Goal: Information Seeking & Learning: Learn about a topic

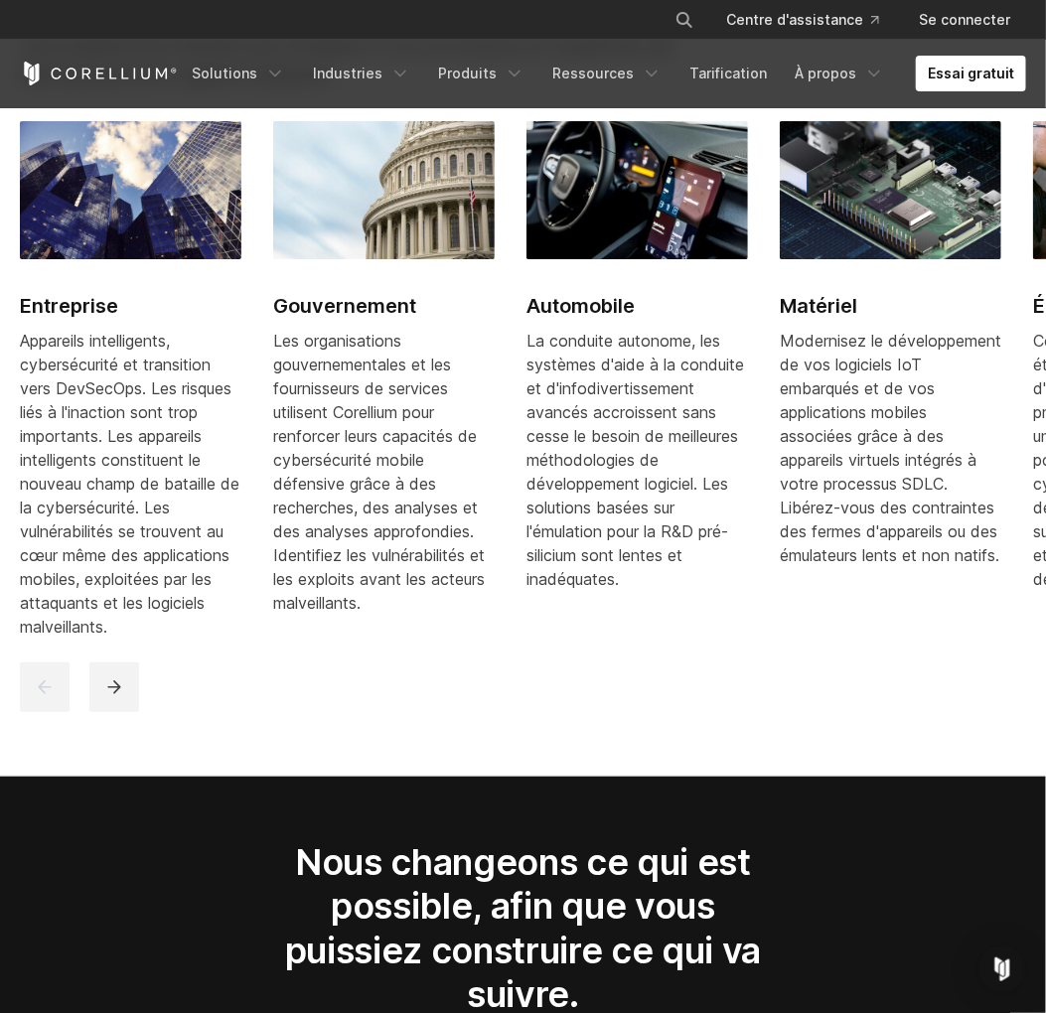
scroll to position [2897, 0]
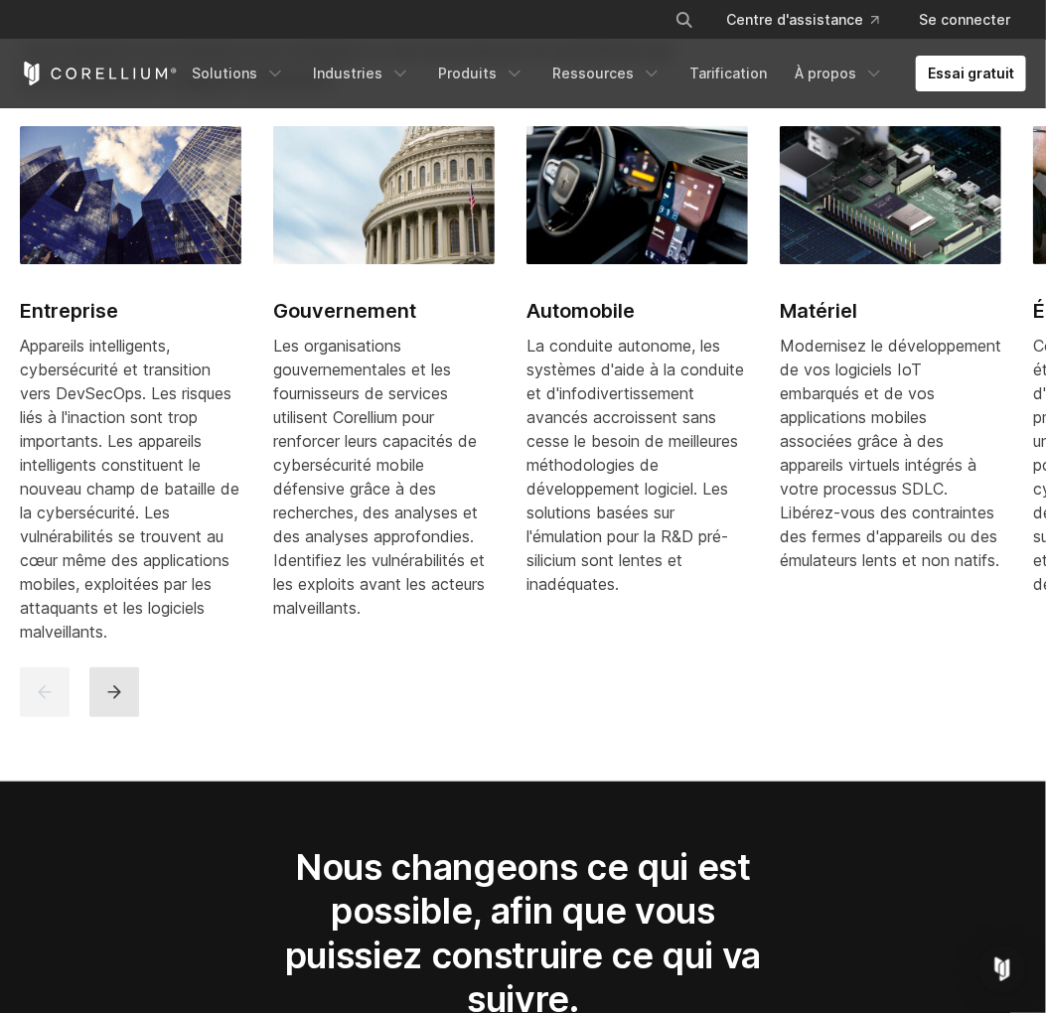
click at [118, 698] on icon "suivant" at bounding box center [113, 691] width 13 height 13
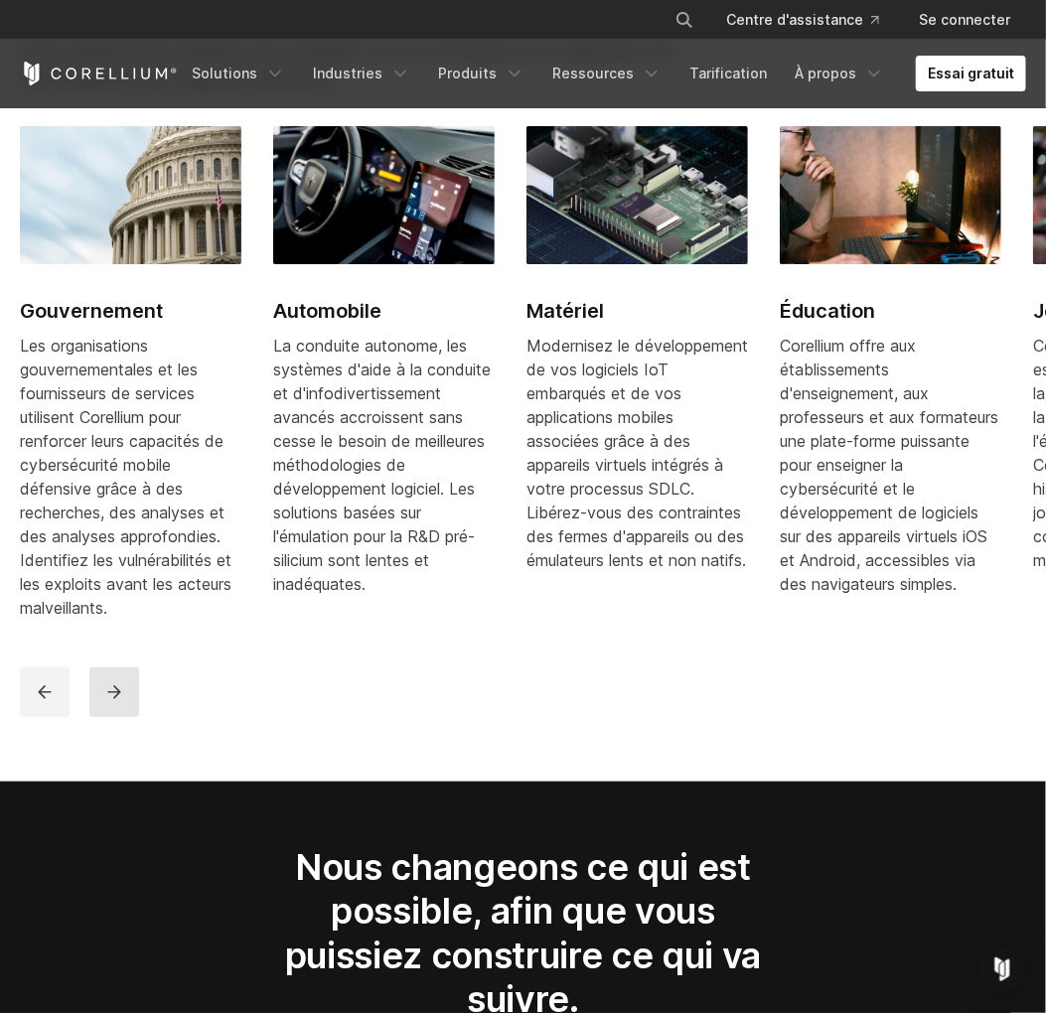
click at [118, 698] on icon "suivant" at bounding box center [113, 691] width 13 height 13
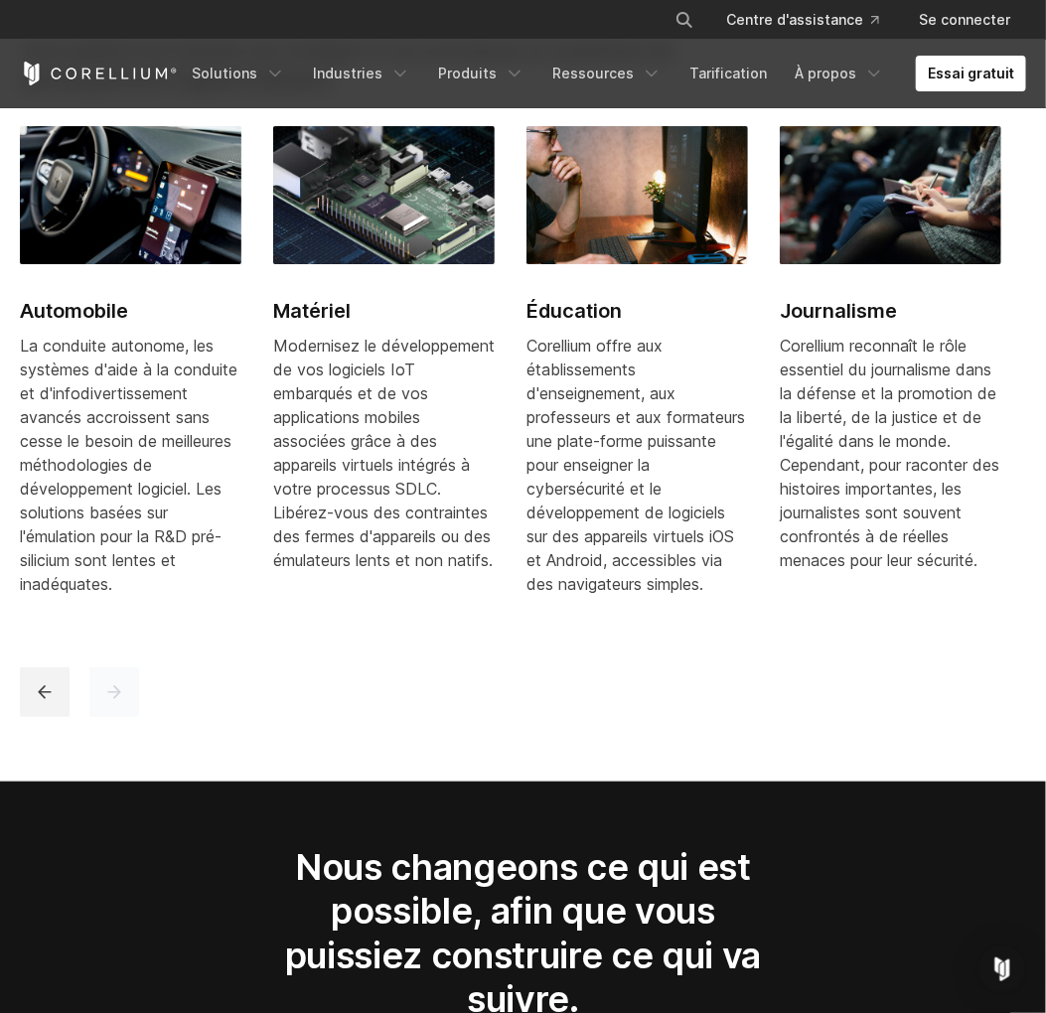
click at [118, 698] on icon "suivant" at bounding box center [113, 691] width 13 height 13
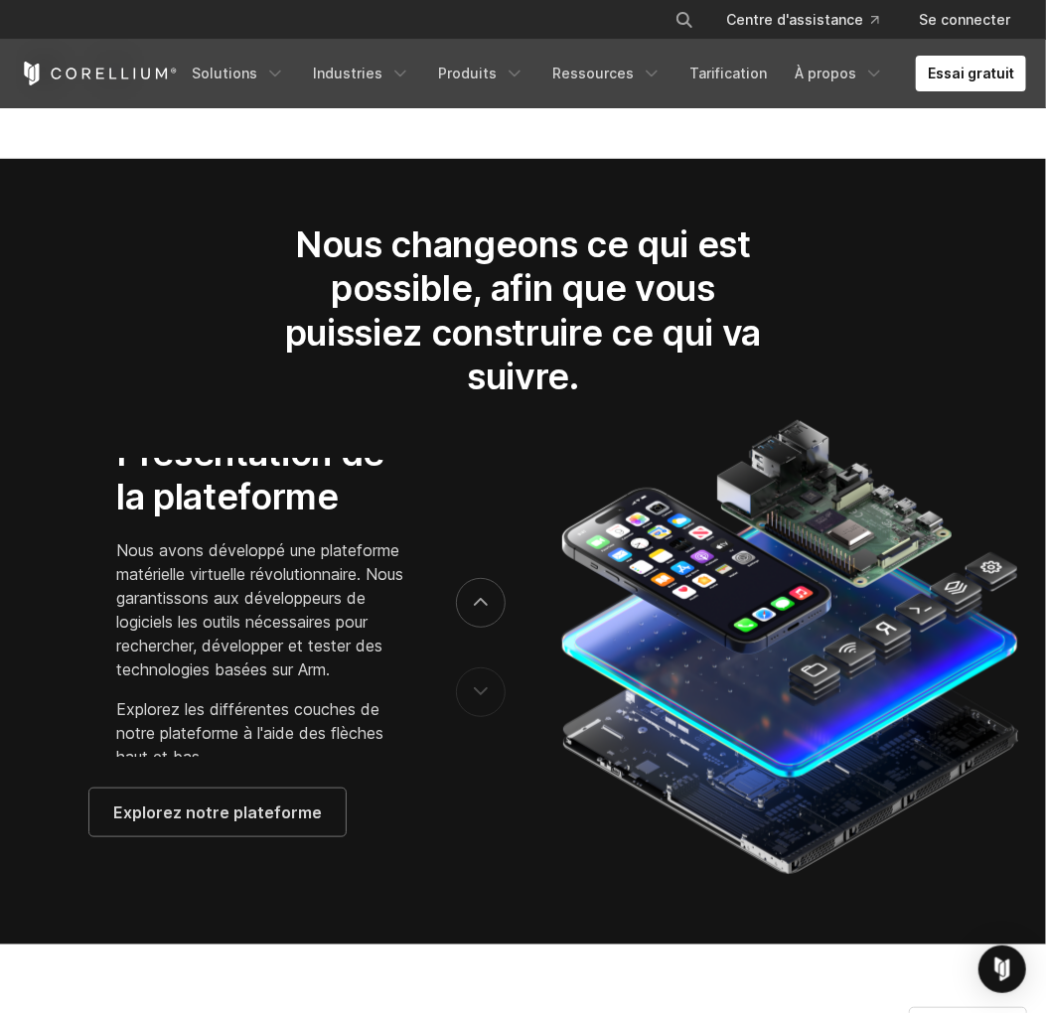
scroll to position [3536, 0]
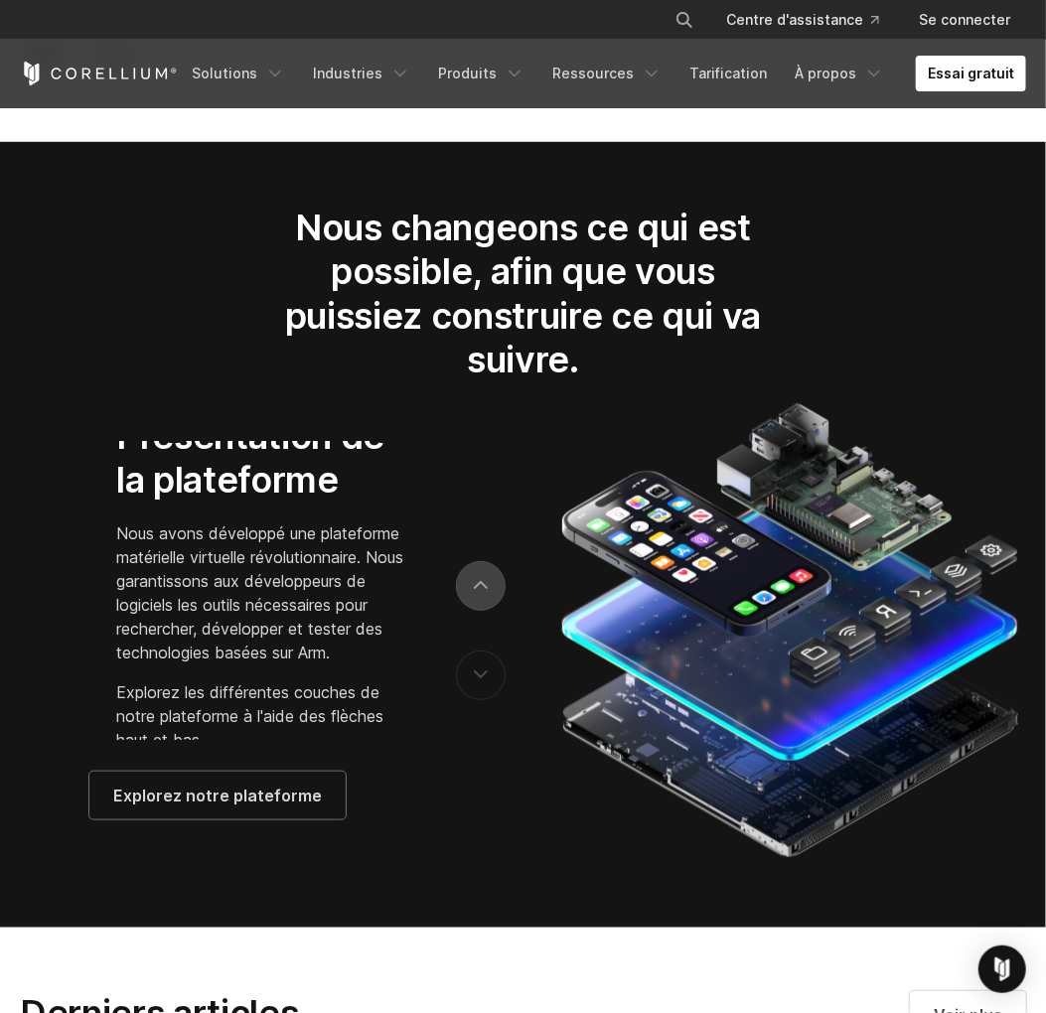
click at [488, 602] on button "suivant" at bounding box center [481, 586] width 50 height 50
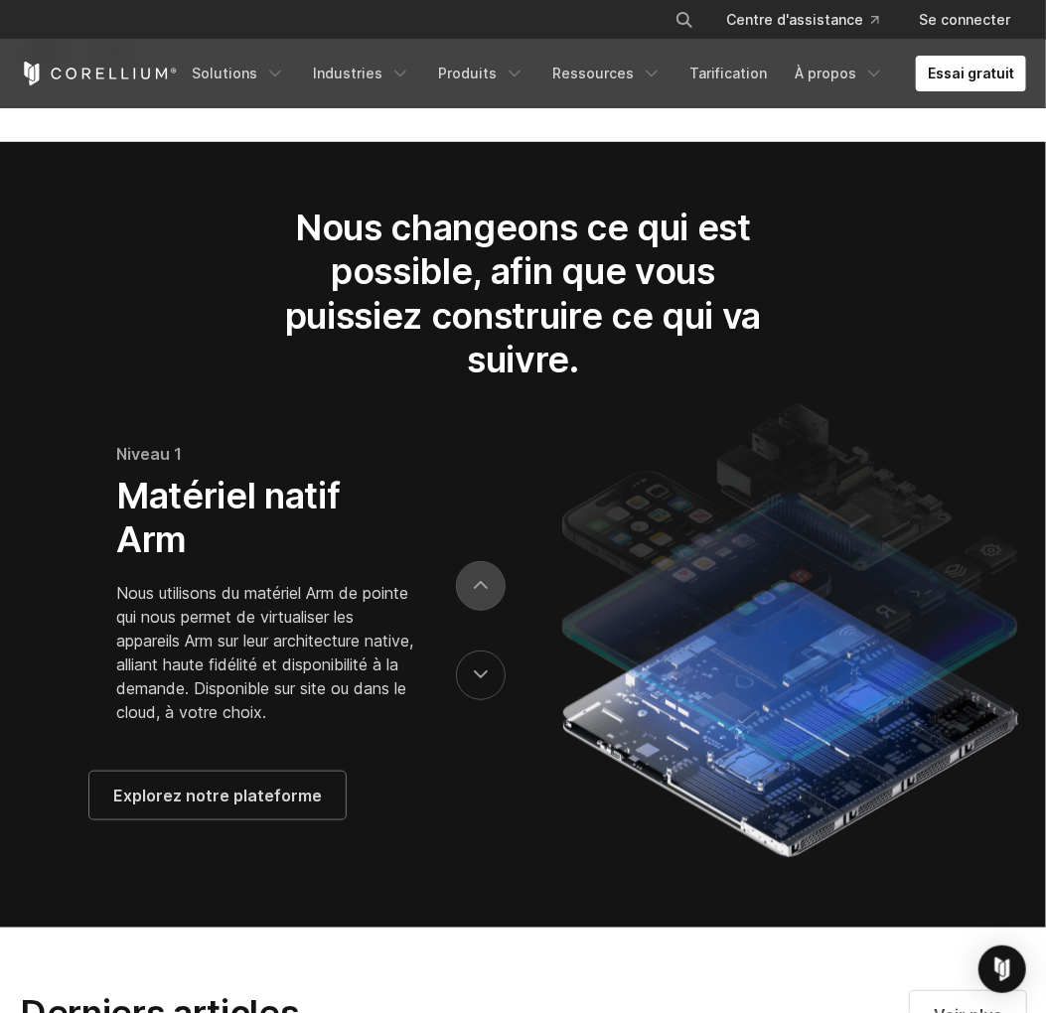
click at [482, 589] on icon "suivant" at bounding box center [481, 586] width 12 height 6
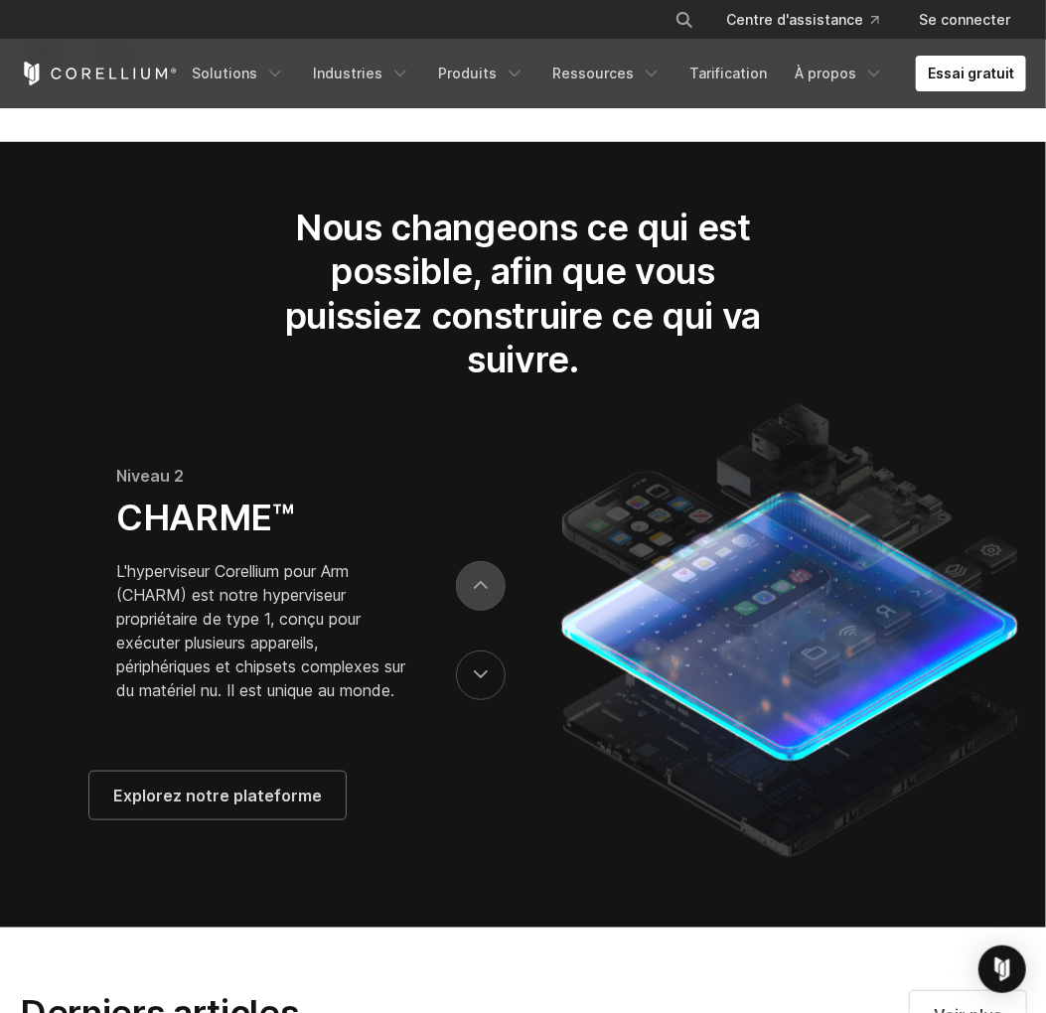
click at [482, 589] on icon "suivant" at bounding box center [481, 586] width 12 height 6
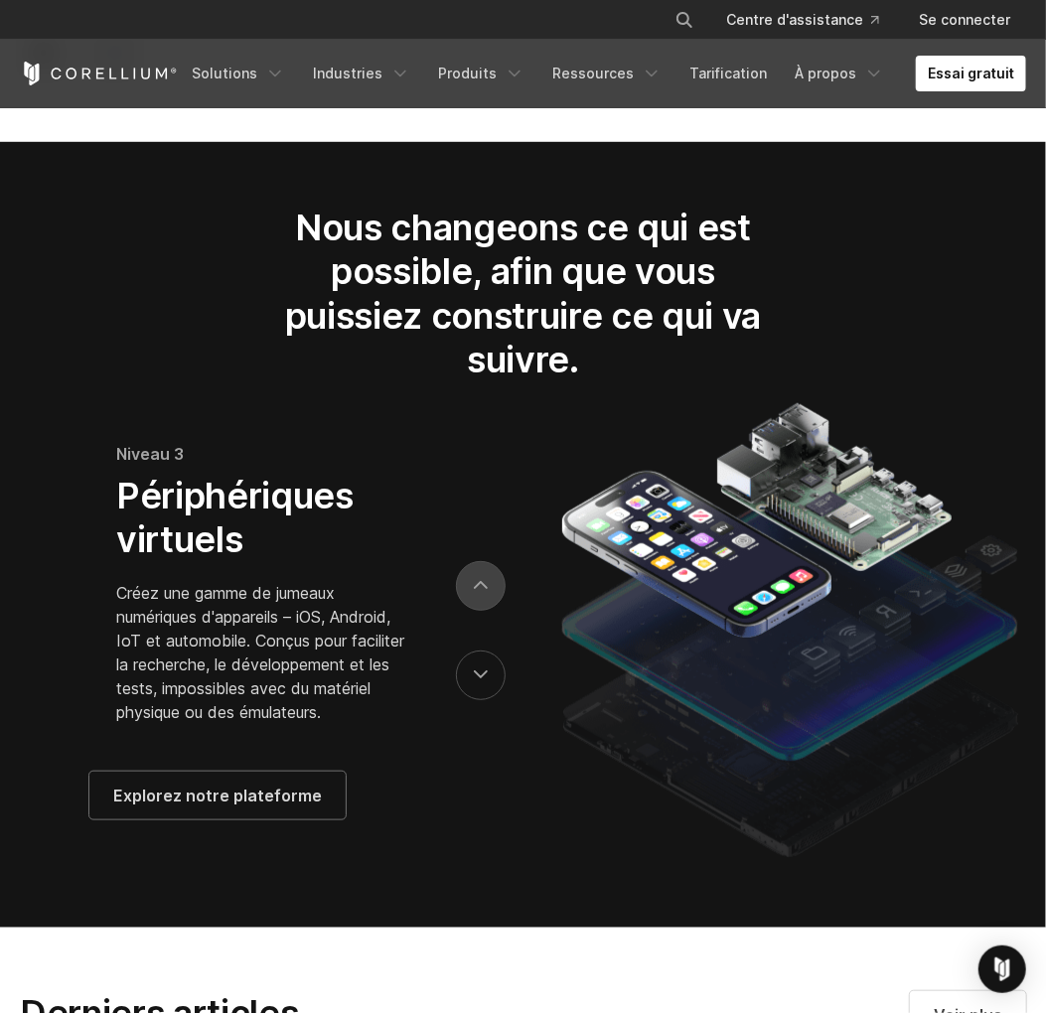
click at [482, 589] on icon "suivant" at bounding box center [481, 586] width 12 height 6
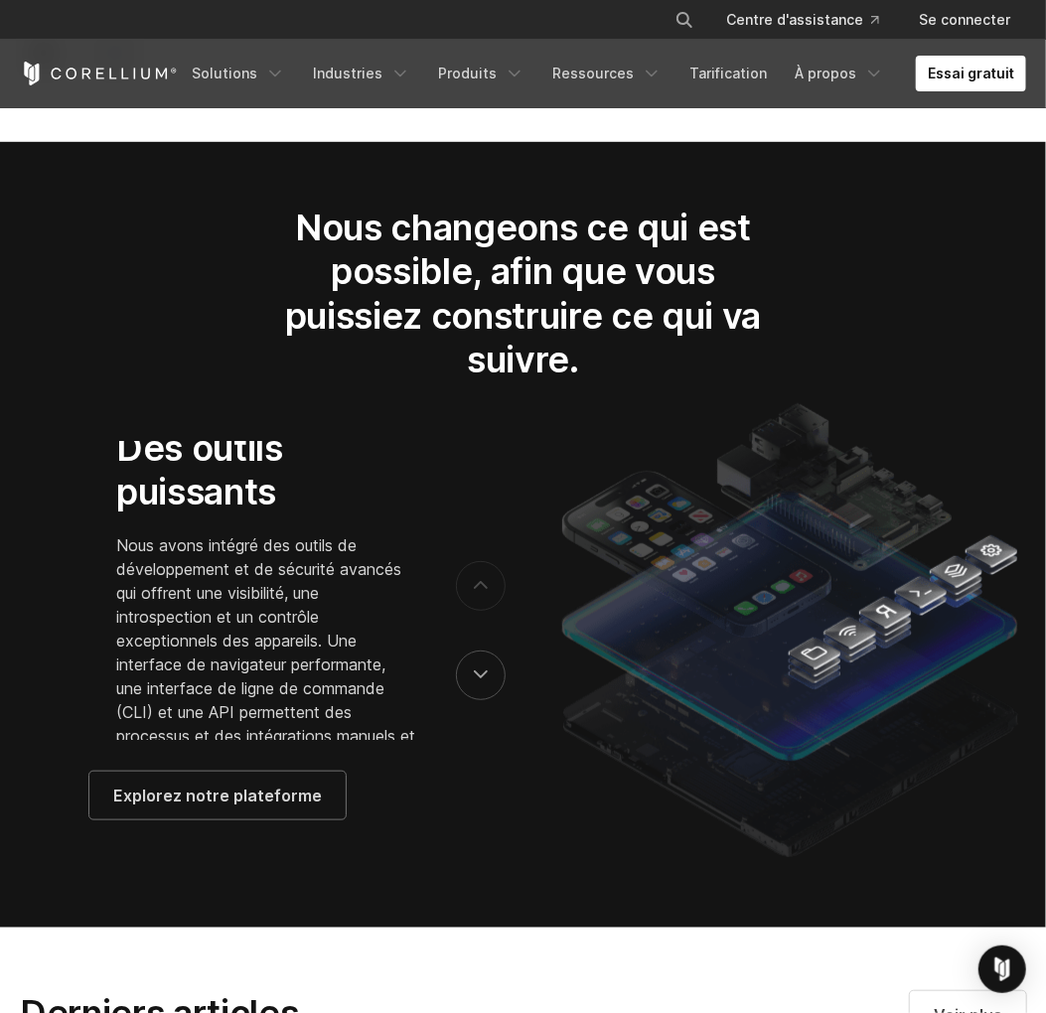
click at [482, 589] on icon "suivant" at bounding box center [481, 586] width 12 height 6
click at [485, 700] on button "précédent" at bounding box center [481, 675] width 50 height 50
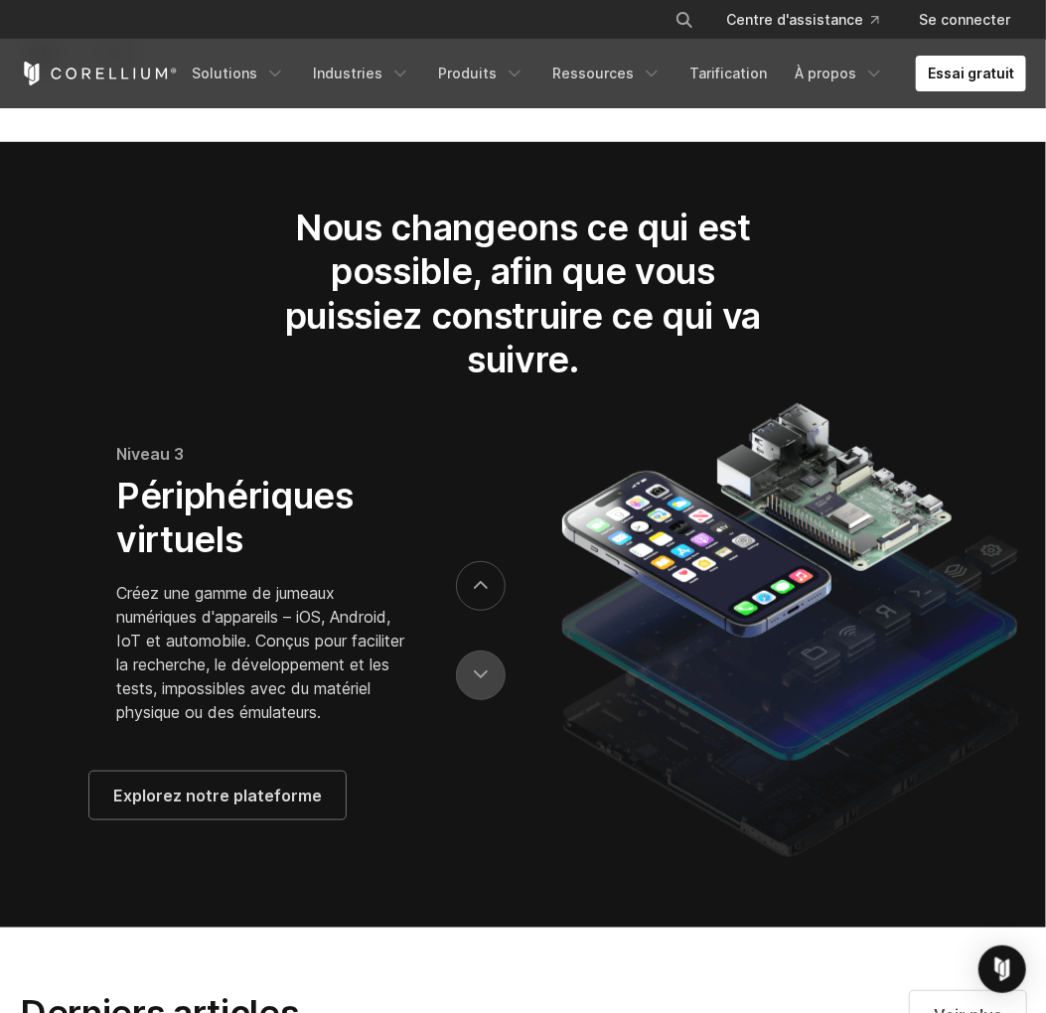
click at [486, 700] on button "précédent" at bounding box center [481, 675] width 50 height 50
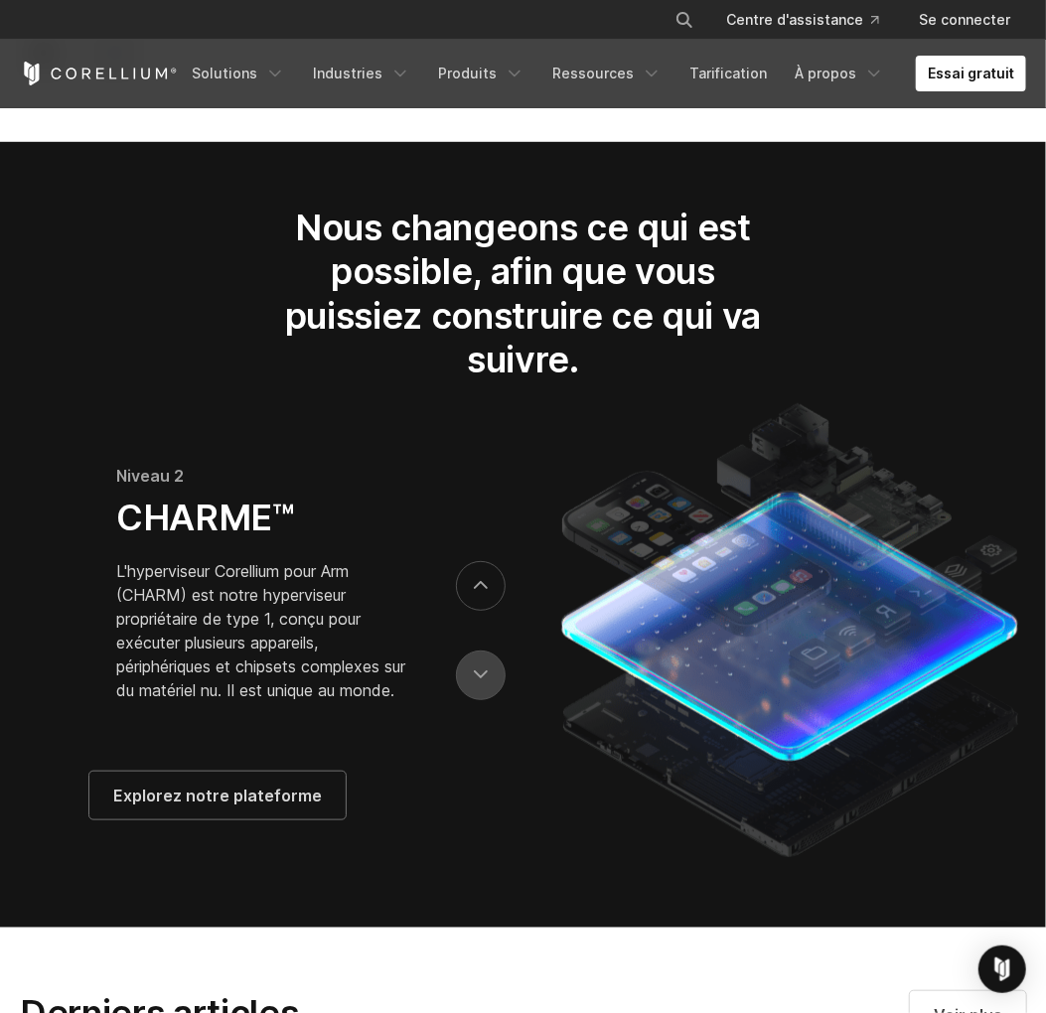
click at [485, 700] on button "précédent" at bounding box center [481, 675] width 50 height 50
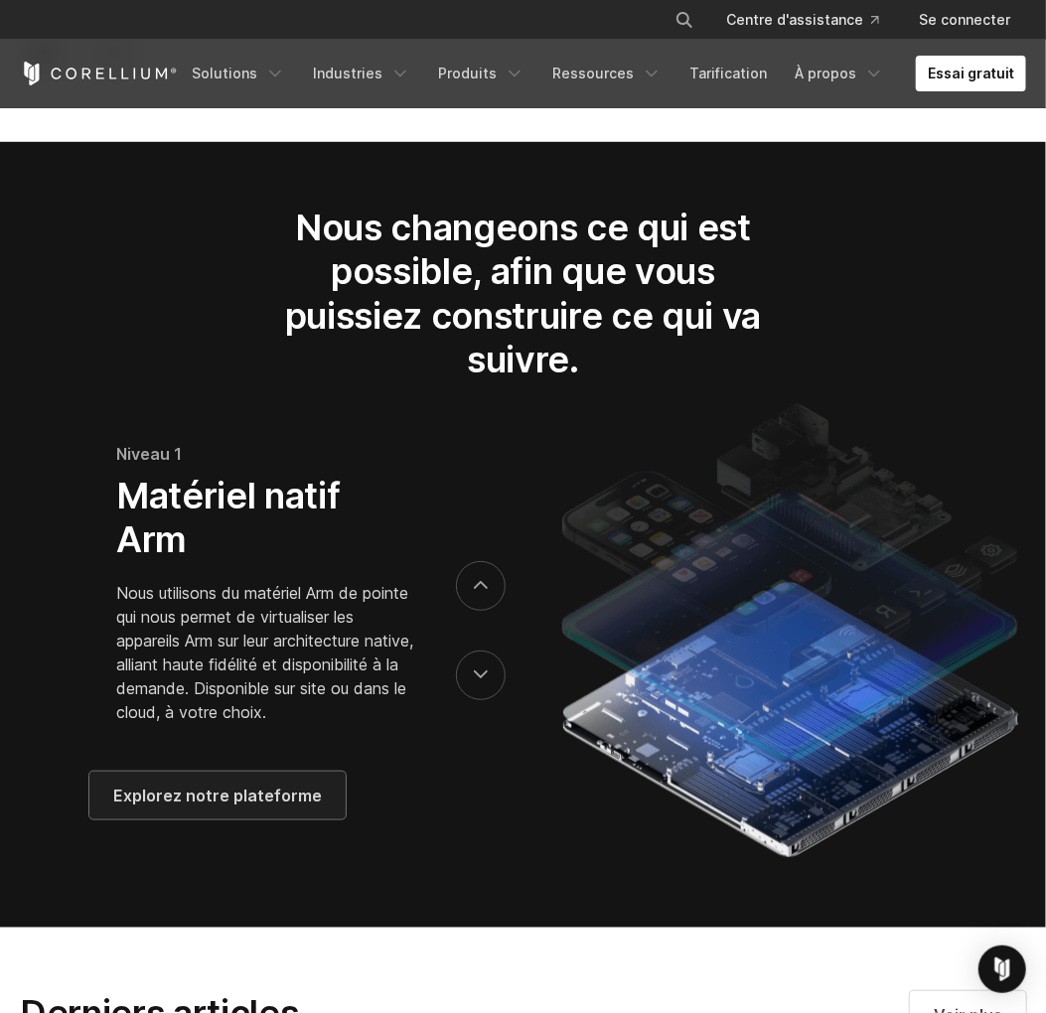
click at [242, 805] on font "Explorez notre plateforme" at bounding box center [217, 796] width 209 height 20
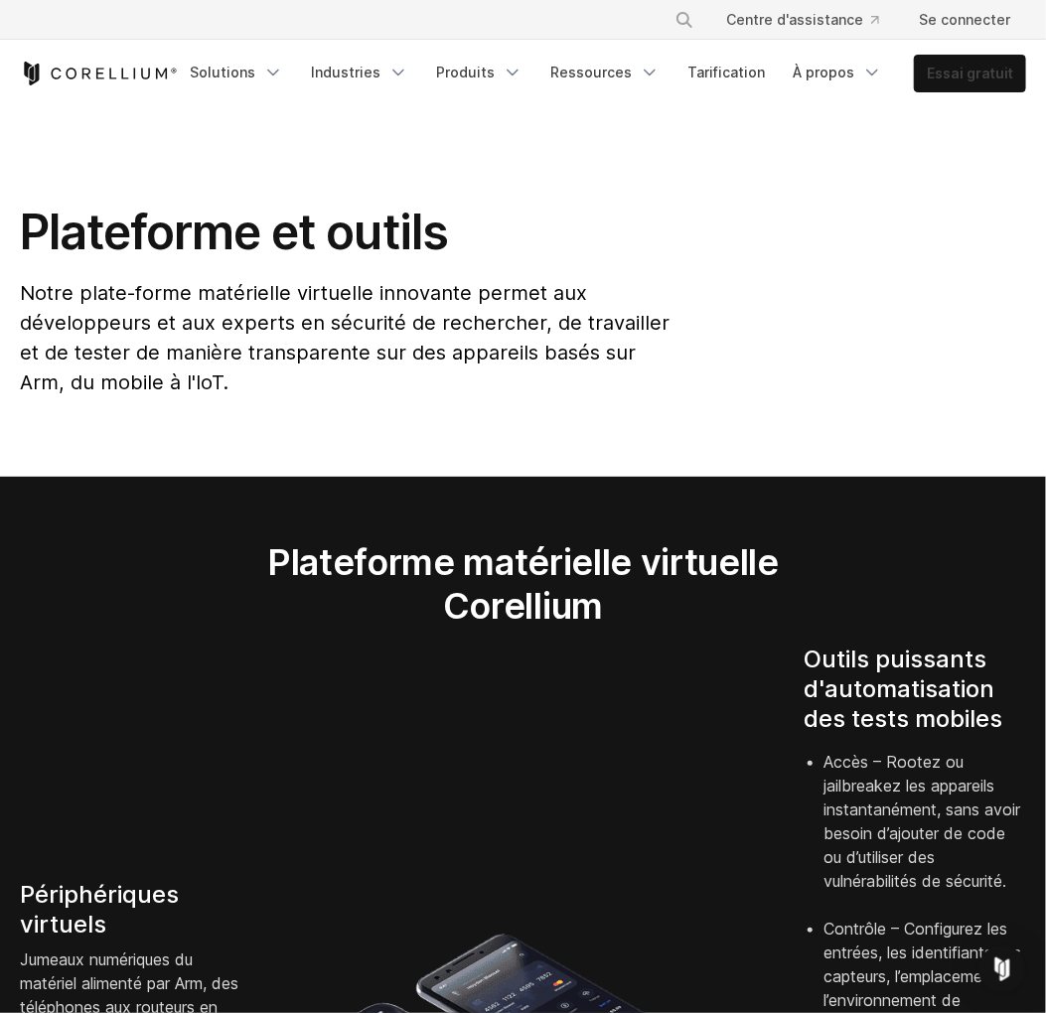
click at [972, 72] on font "Essai gratuit" at bounding box center [970, 73] width 86 height 17
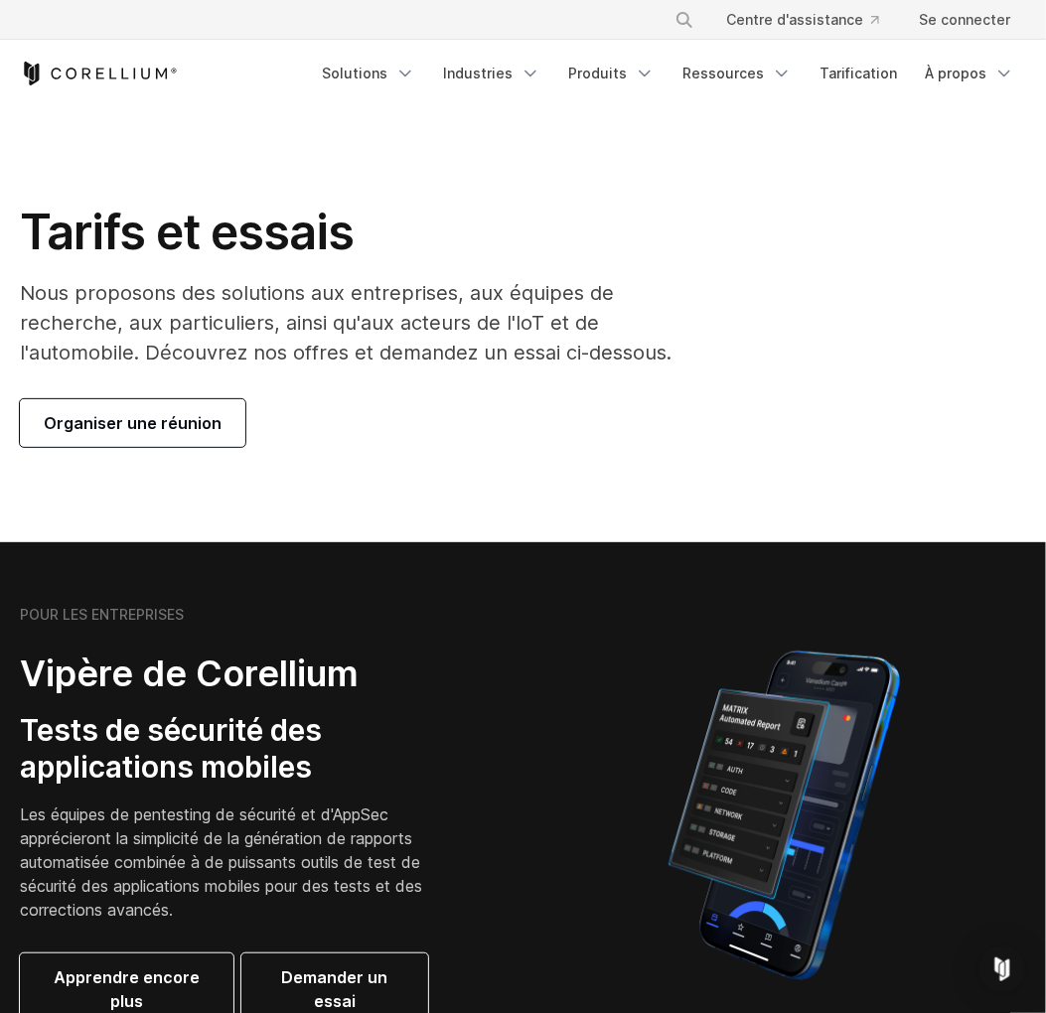
click at [912, 163] on section "Tarifs et essais Nous proposons des solutions aux entreprises, aux équipes de r…" at bounding box center [523, 324] width 1046 height 435
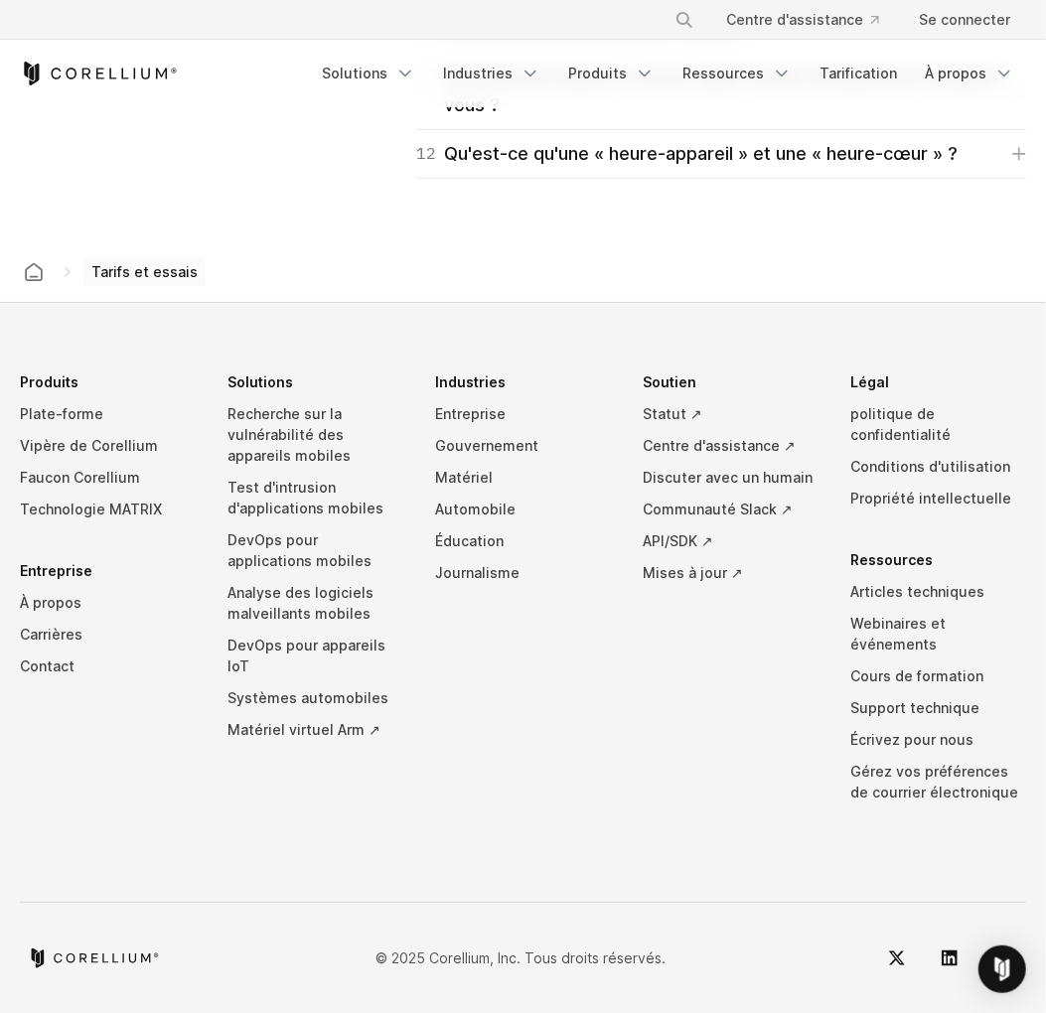
scroll to position [3636, 0]
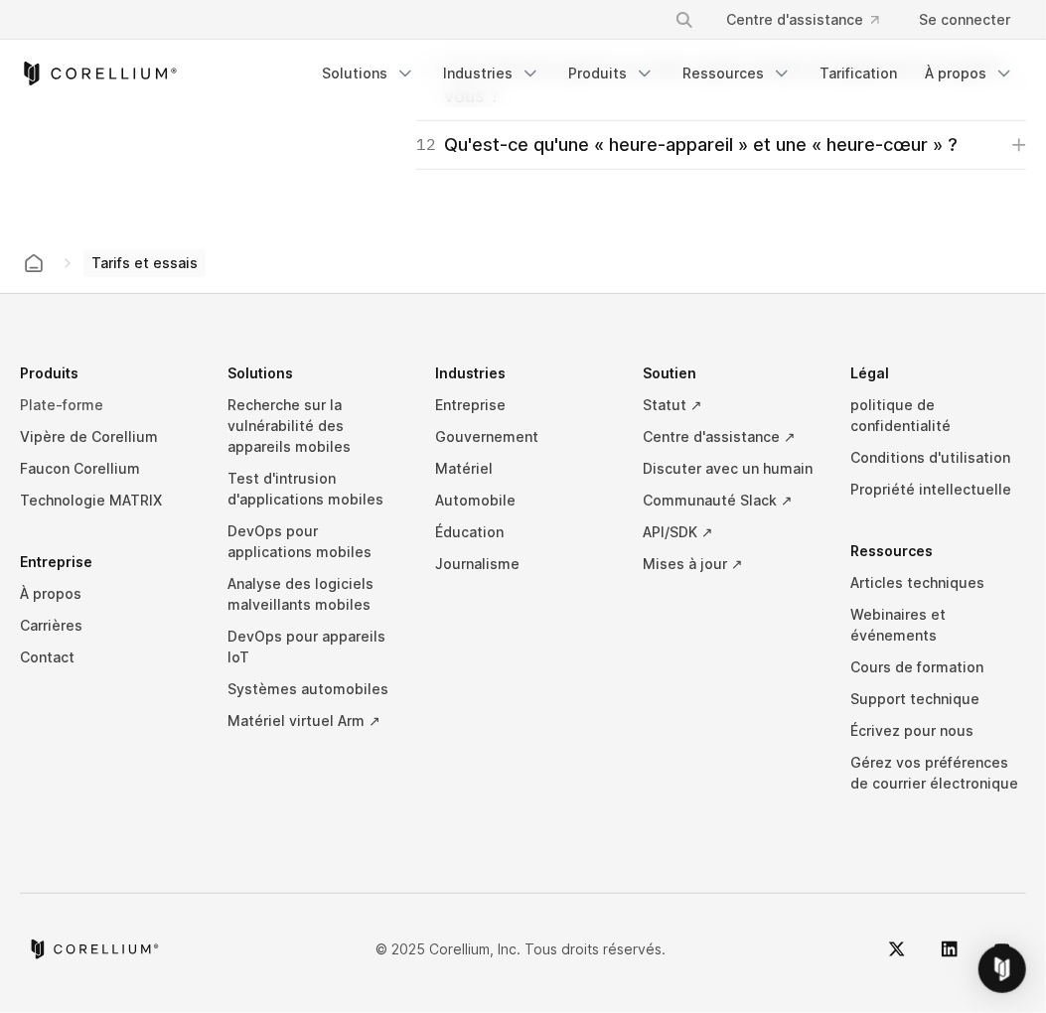
click at [64, 413] on font "Plate-forme" at bounding box center [61, 404] width 83 height 17
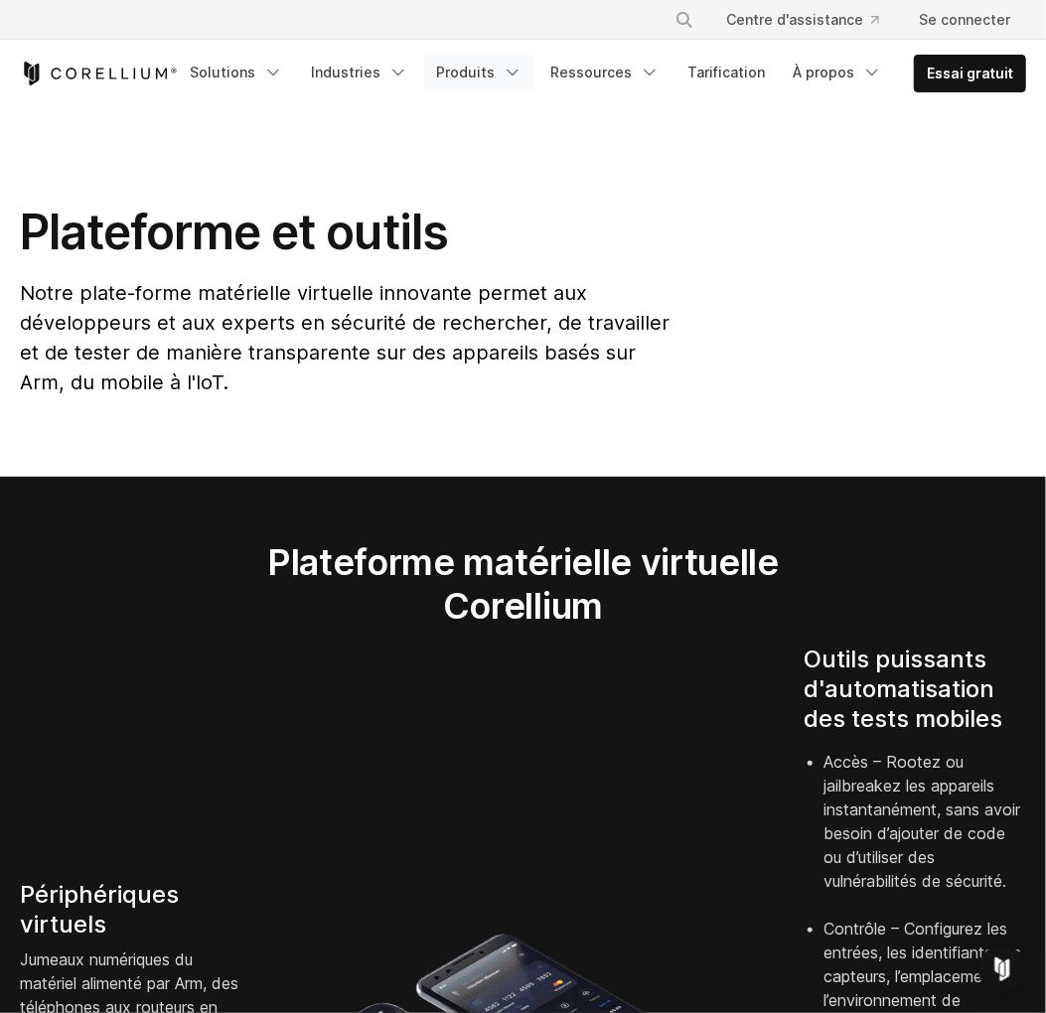
click at [473, 68] on font "Produits" at bounding box center [465, 72] width 59 height 17
